Goal: Information Seeking & Learning: Check status

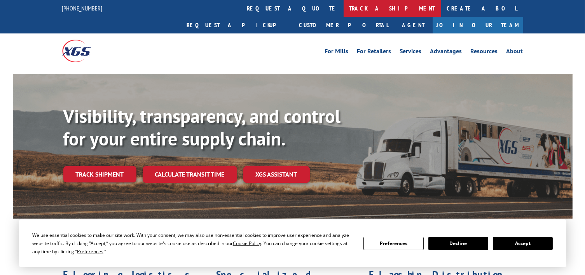
click at [343, 9] on link "track a shipment" at bounding box center [392, 8] width 98 height 17
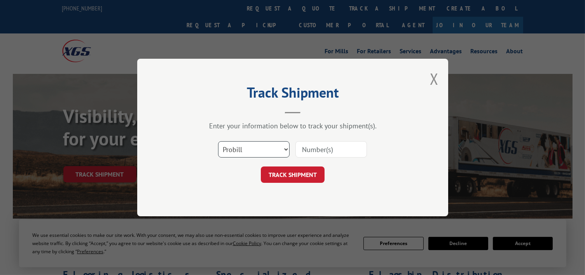
drag, startPoint x: 245, startPoint y: 152, endPoint x: 250, endPoint y: 151, distance: 4.7
click at [245, 152] on select "Select category... Probill BOL PO" at bounding box center [253, 149] width 71 height 16
click at [218, 141] on select "Select category... Probill BOL PO" at bounding box center [253, 149] width 71 height 16
click at [264, 150] on select "Select category... Probill BOL PO" at bounding box center [253, 149] width 71 height 16
select select "bol"
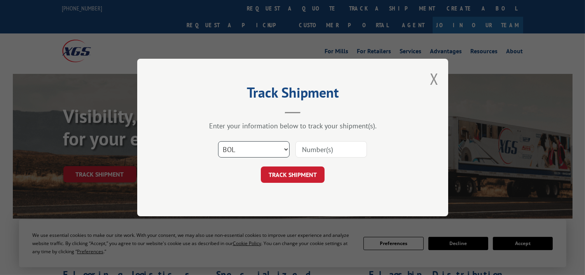
click at [218, 141] on select "Select category... Probill BOL PO" at bounding box center [253, 149] width 71 height 16
paste input "54399681"
type input "54399681"
click at [296, 177] on button "TRACK SHIPMENT" at bounding box center [293, 174] width 64 height 16
